Goal: Communication & Community: Share content

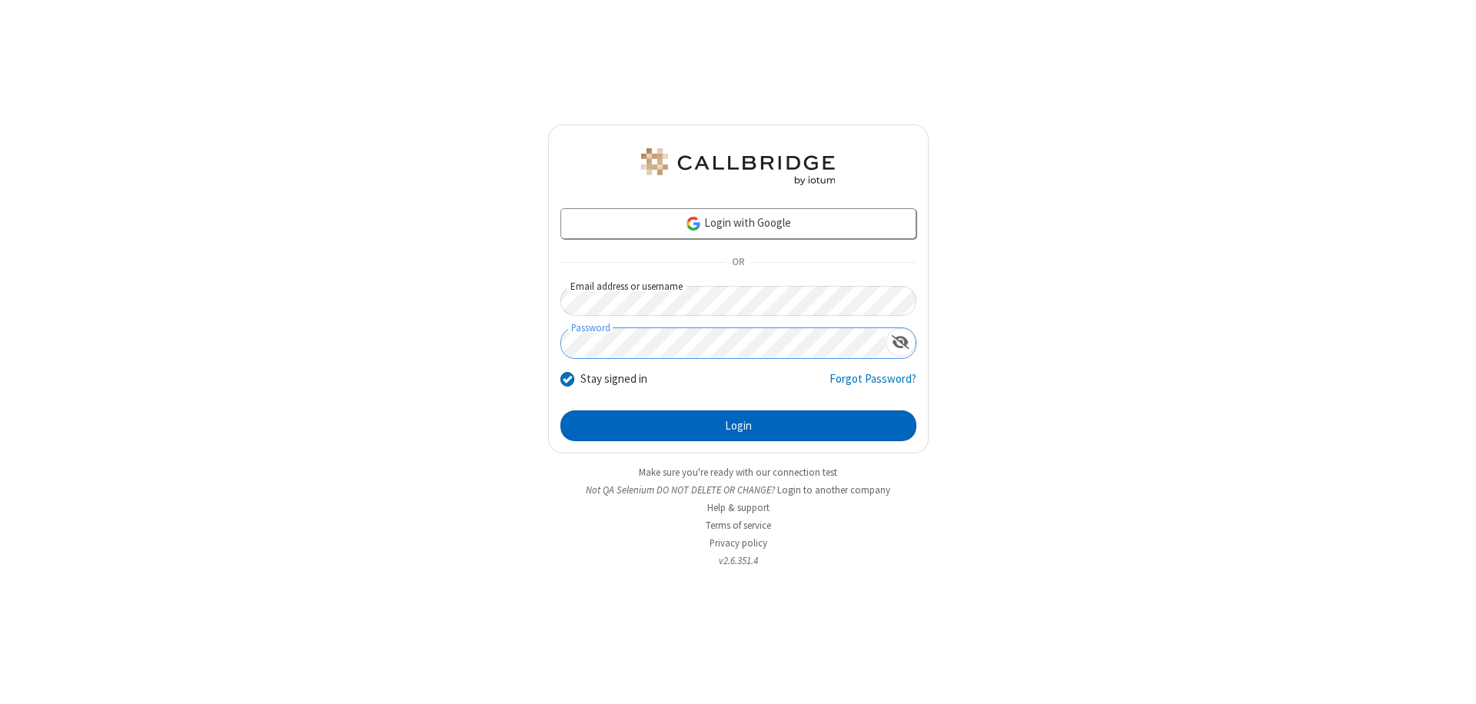
click at [738, 426] on button "Login" at bounding box center [739, 426] width 356 height 31
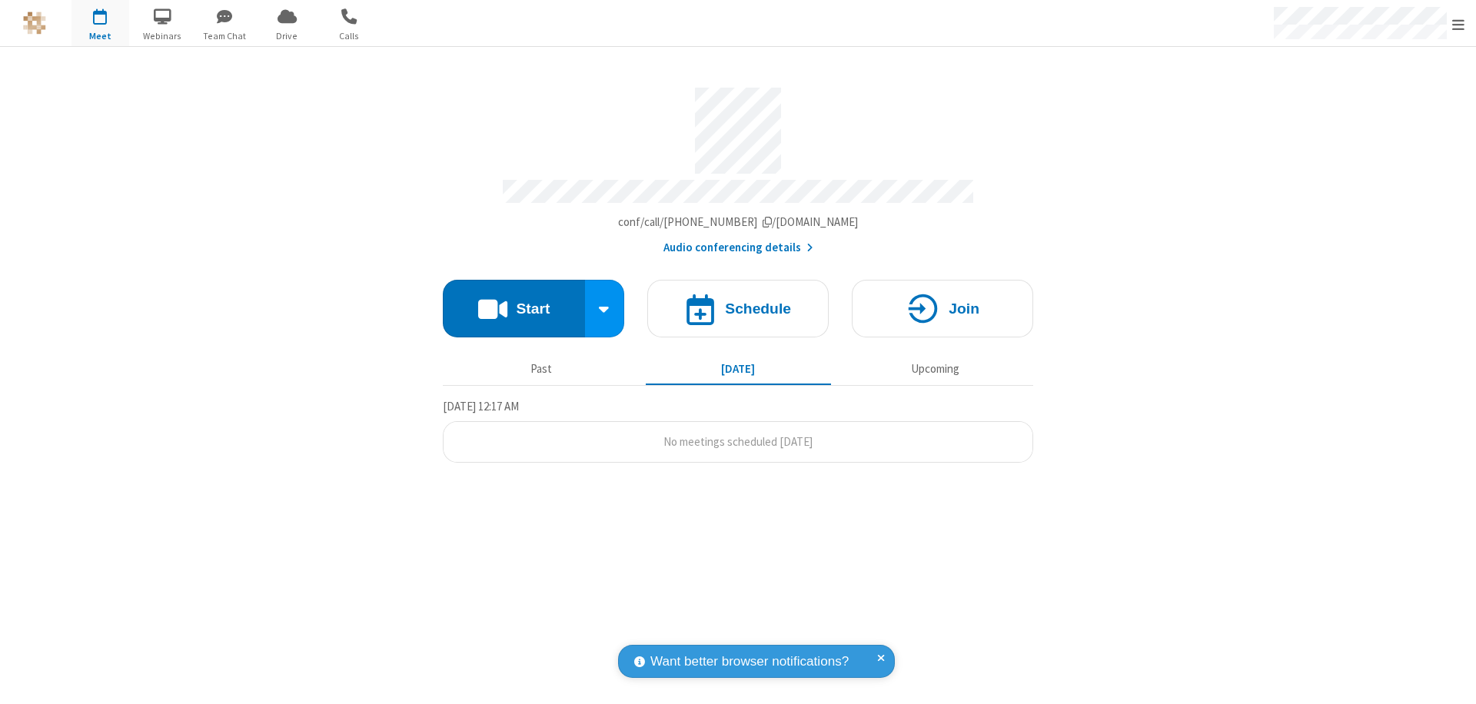
click at [514, 301] on button "Start" at bounding box center [514, 309] width 142 height 58
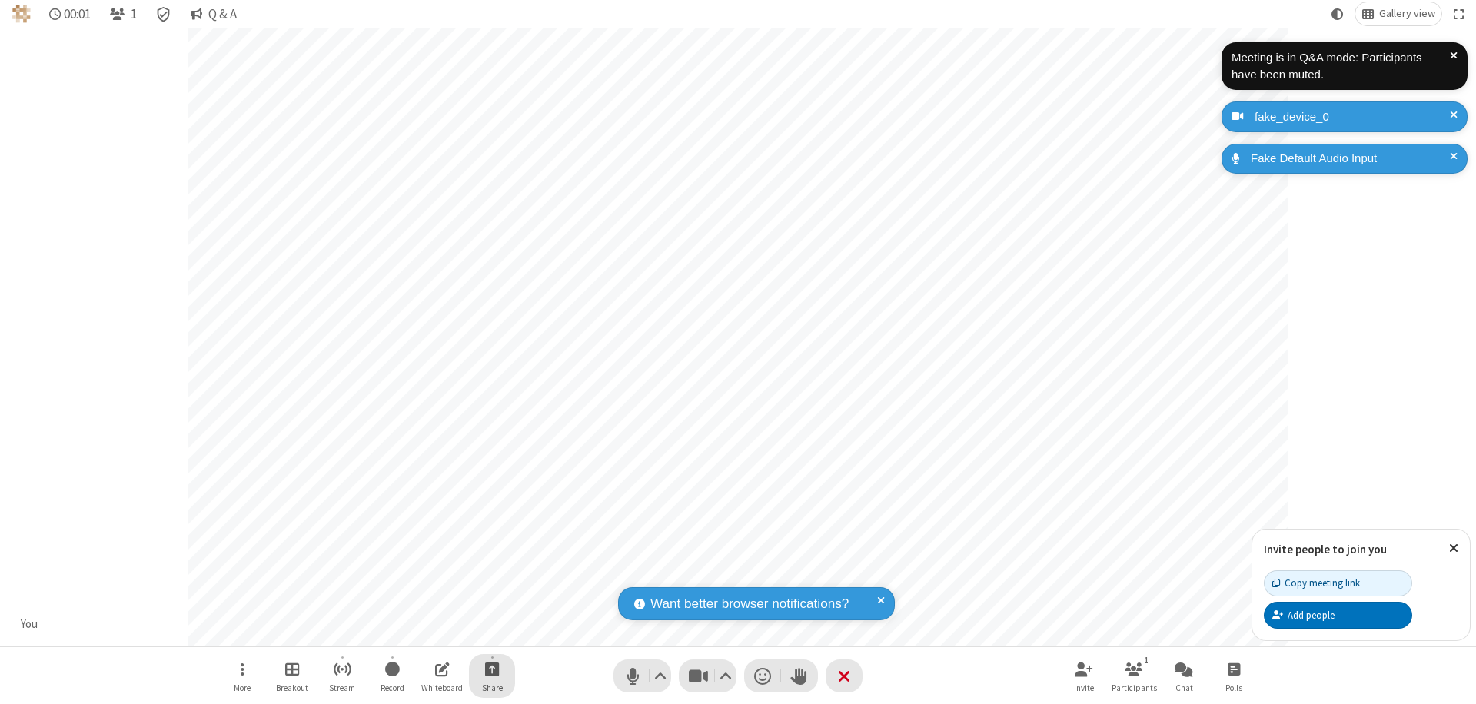
click at [492, 669] on span "Start sharing" at bounding box center [492, 669] width 15 height 19
click at [430, 605] on span "Present files & media" at bounding box center [430, 605] width 18 height 13
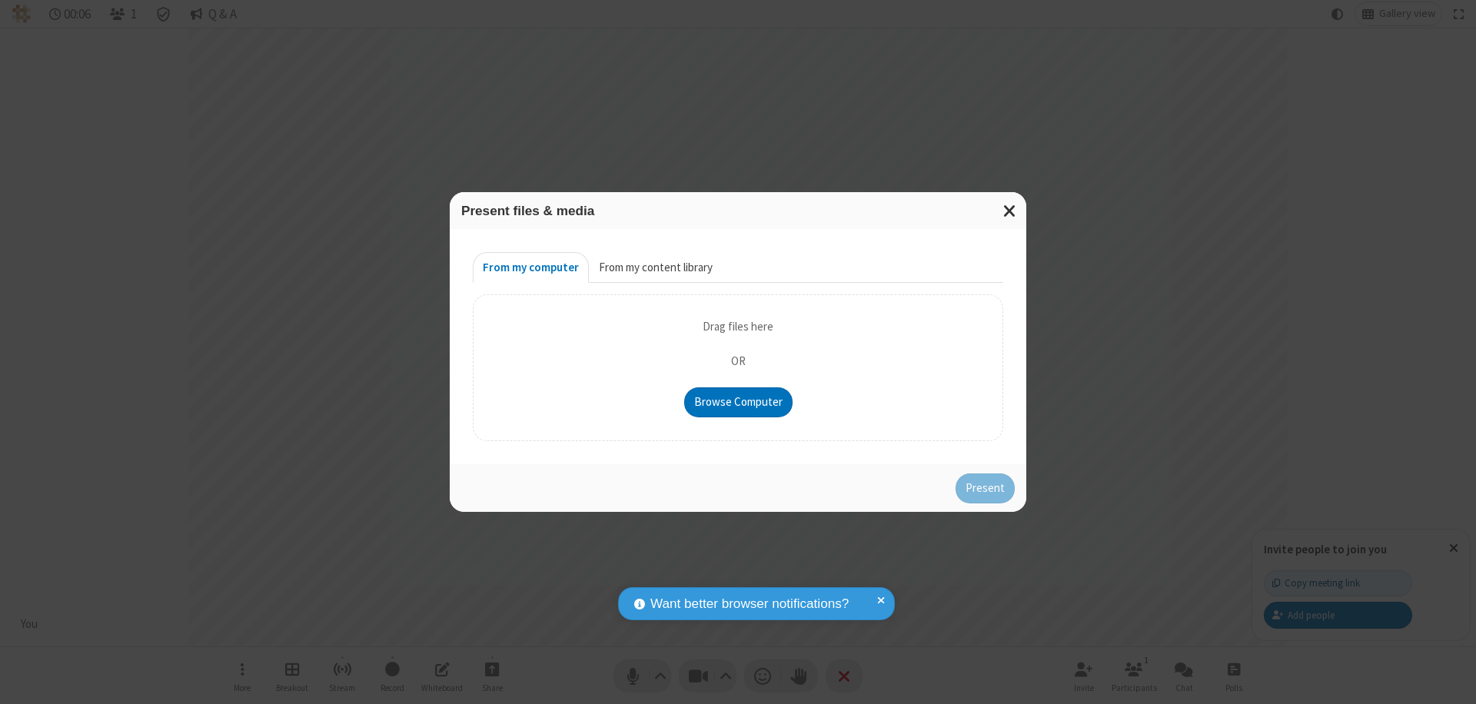
click at [654, 268] on button "From my content library" at bounding box center [656, 267] width 134 height 31
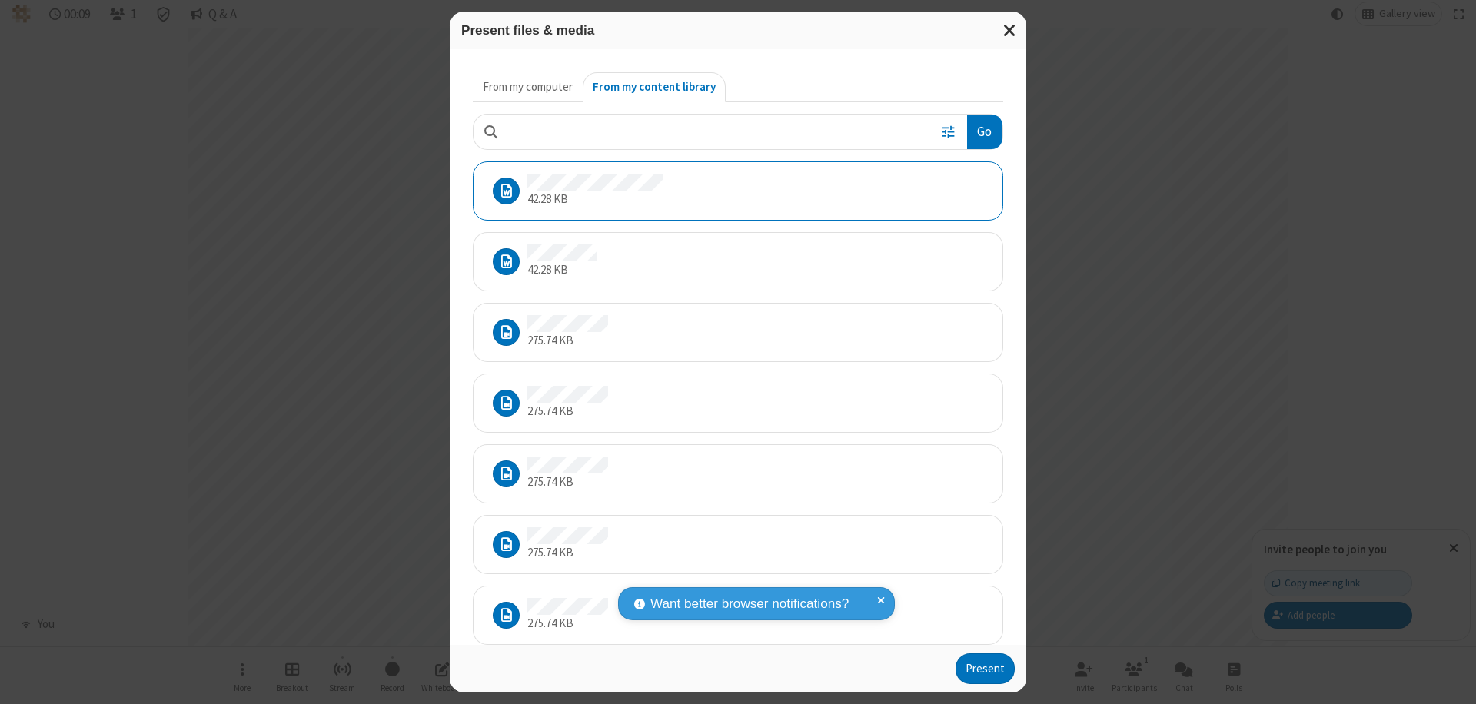
click at [987, 669] on button "Present" at bounding box center [985, 669] width 59 height 31
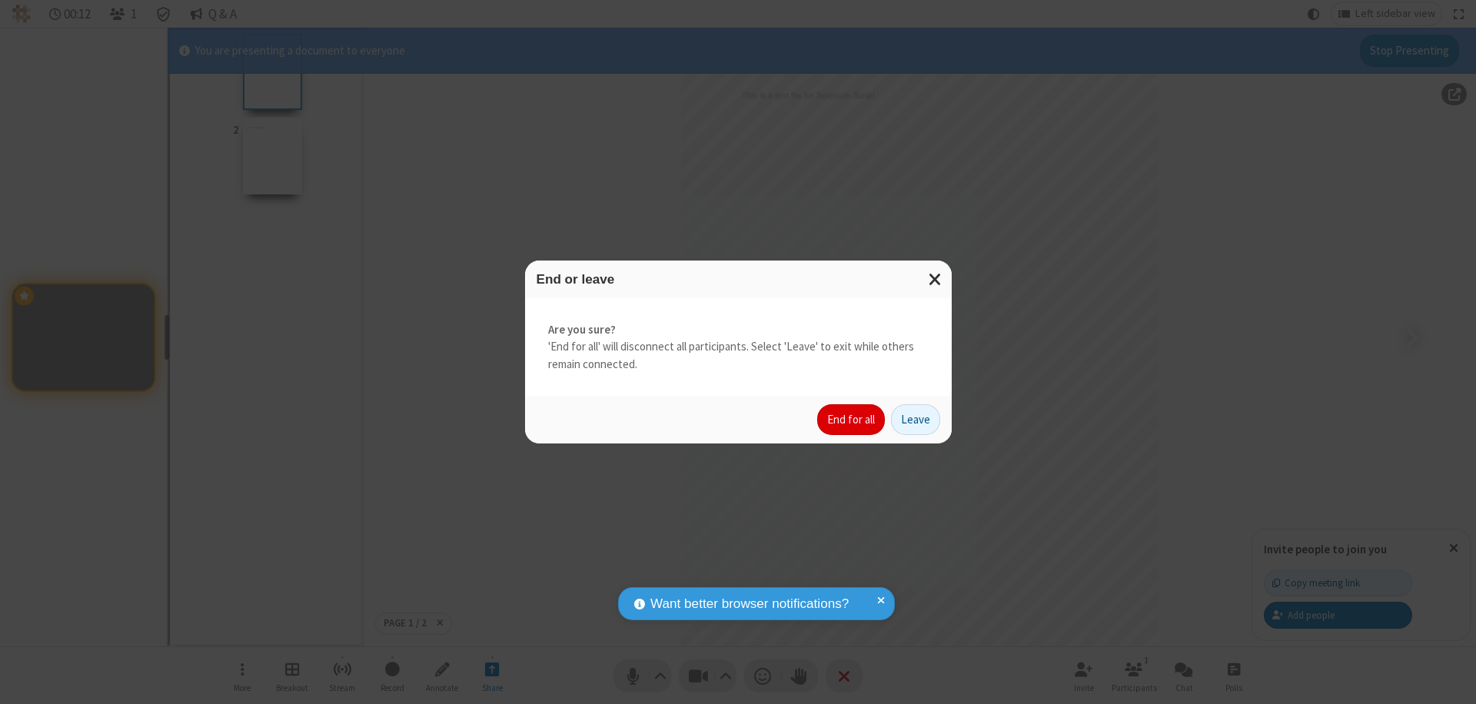
click at [852, 420] on button "End for all" at bounding box center [851, 419] width 68 height 31
